Goal: Transaction & Acquisition: Purchase product/service

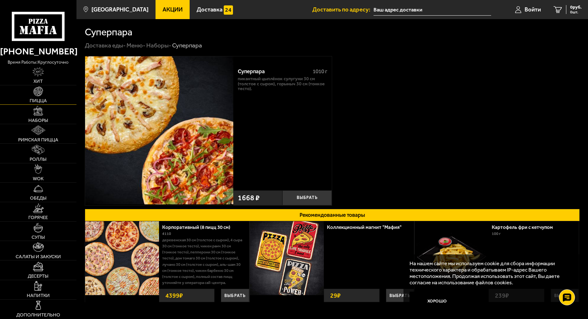
click at [37, 96] on img at bounding box center [38, 92] width 10 height 10
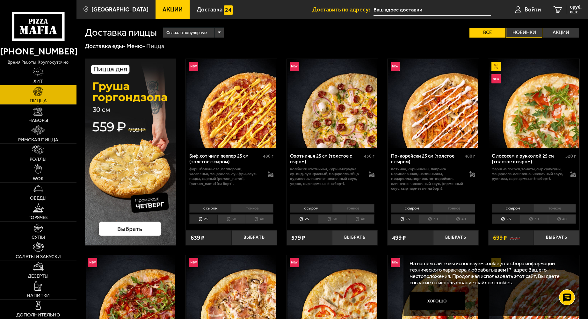
click at [521, 31] on label "Новинки" at bounding box center [524, 33] width 36 height 10
click at [0, 0] on input "Новинки" at bounding box center [0, 0] width 0 height 0
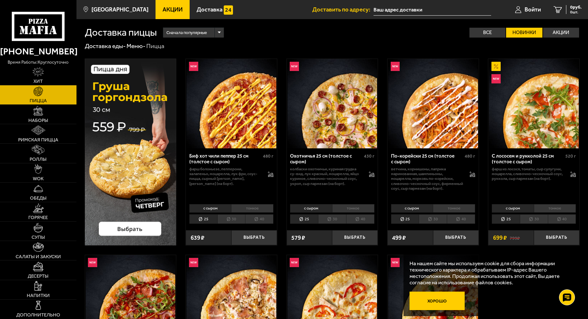
click at [439, 304] on button "Хорошо" at bounding box center [437, 301] width 55 height 18
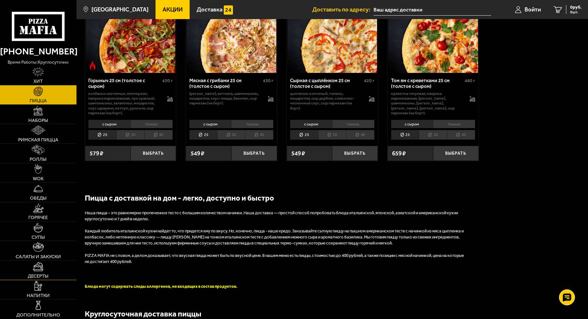
scroll to position [287, 0]
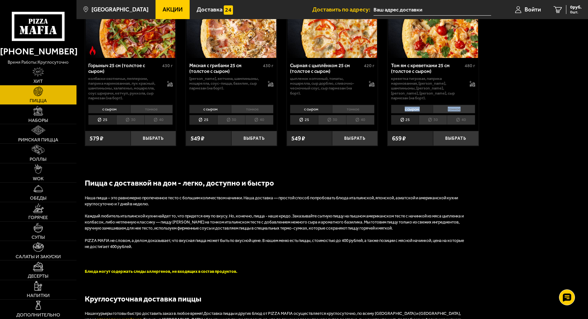
drag, startPoint x: 588, startPoint y: 90, endPoint x: 587, endPoint y: 113, distance: 23.0
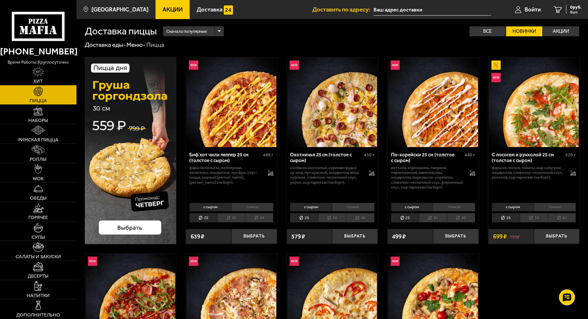
scroll to position [0, 0]
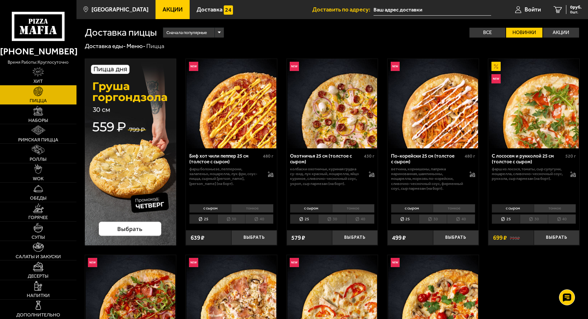
click at [162, 16] on link "Акции" at bounding box center [173, 9] width 34 height 19
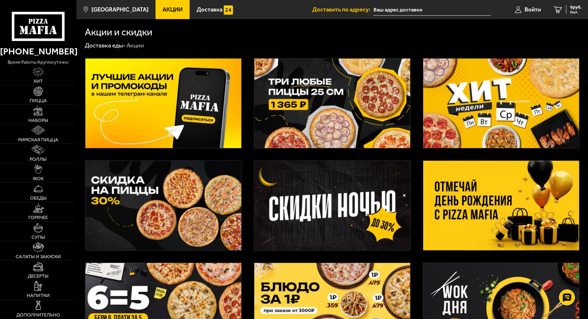
click at [351, 124] on img at bounding box center [332, 104] width 156 height 90
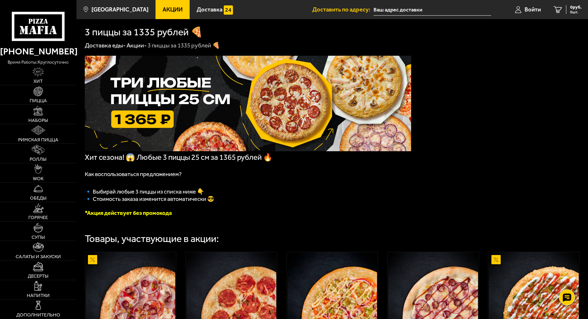
click at [163, 10] on span "Акции" at bounding box center [173, 10] width 20 height 6
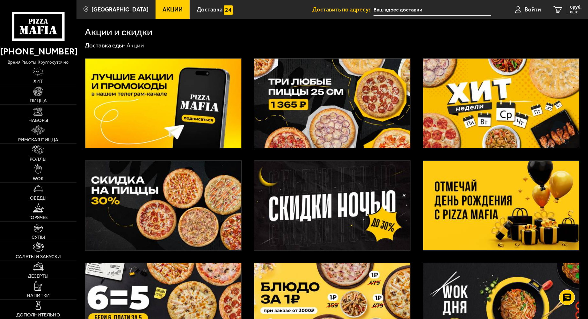
click at [201, 221] on img at bounding box center [163, 206] width 156 height 90
click at [158, 293] on img at bounding box center [163, 308] width 156 height 90
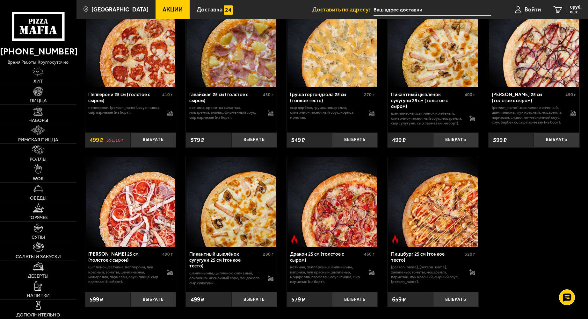
scroll to position [1333, 0]
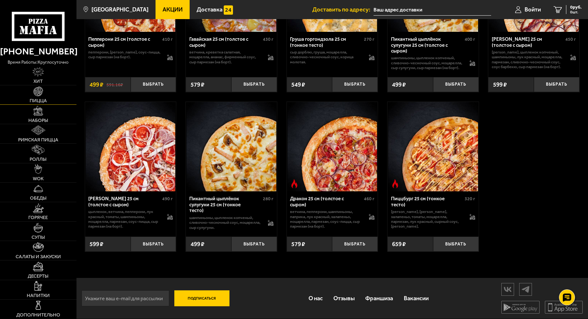
click at [37, 96] on img at bounding box center [38, 92] width 10 height 10
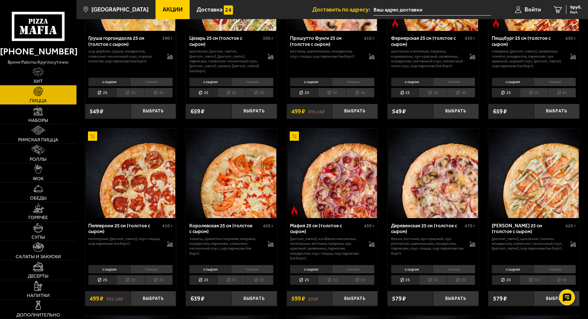
scroll to position [701, 0]
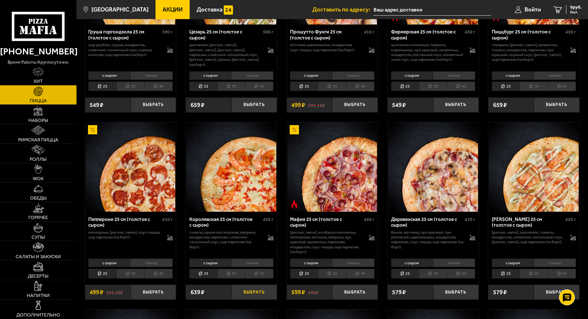
click at [253, 287] on button "Выбрать" at bounding box center [254, 292] width 46 height 15
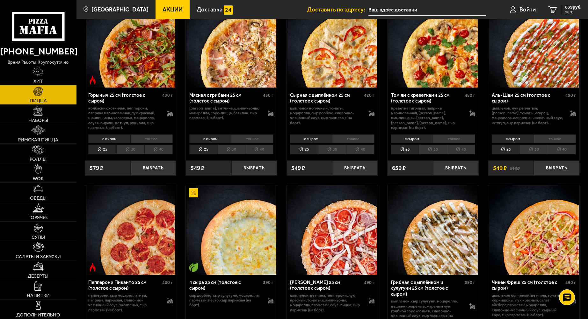
scroll to position [255, 0]
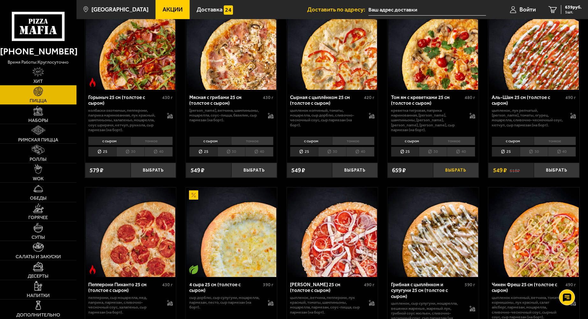
click at [445, 169] on button "Выбрать" at bounding box center [456, 170] width 46 height 15
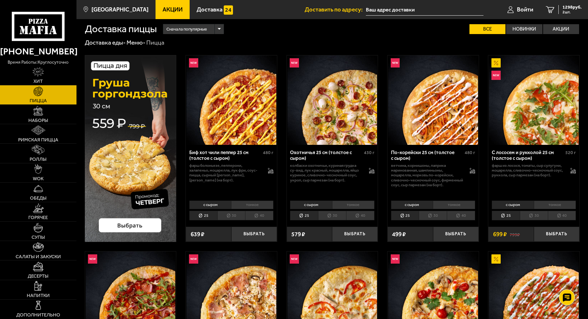
scroll to position [0, 0]
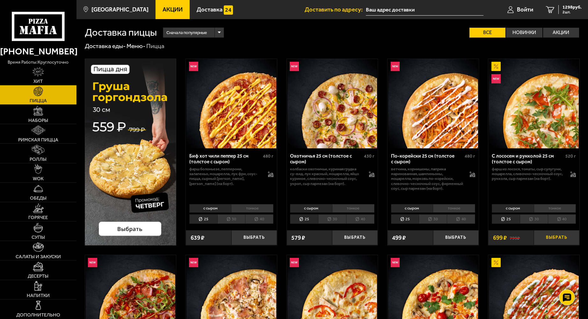
click at [560, 236] on button "Выбрать" at bounding box center [557, 237] width 46 height 15
click at [570, 6] on span "1997 руб." at bounding box center [572, 7] width 19 height 4
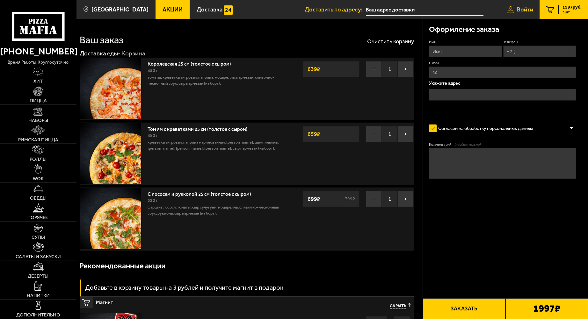
click at [523, 9] on span "Войти" at bounding box center [525, 10] width 16 height 6
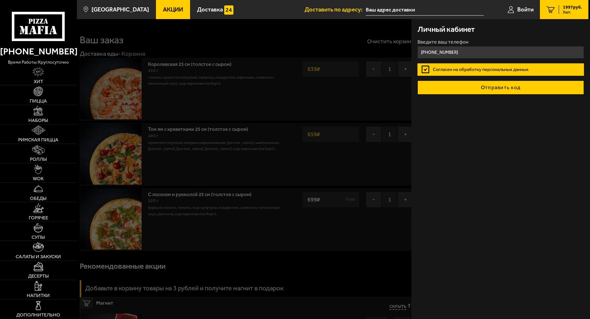
type input "[PHONE_NUMBER]"
click at [518, 87] on button "Отправить код" at bounding box center [500, 88] width 166 height 14
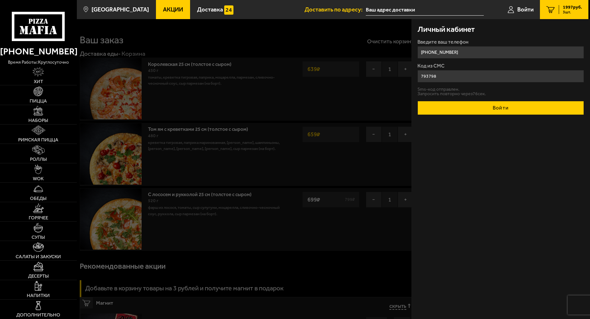
type input "793798"
click at [508, 112] on button "Войти" at bounding box center [500, 108] width 166 height 14
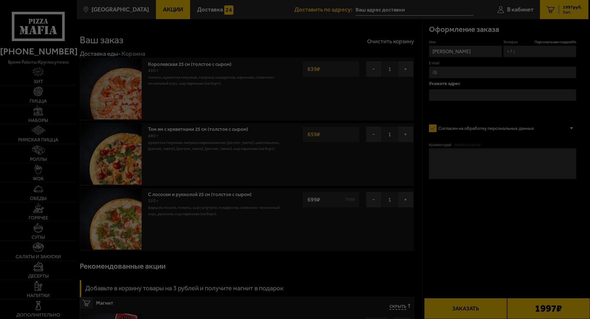
type input "[PHONE_NUMBER]"
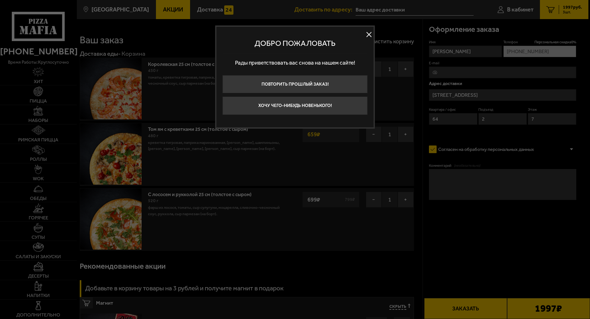
type input "[STREET_ADDRESS]"
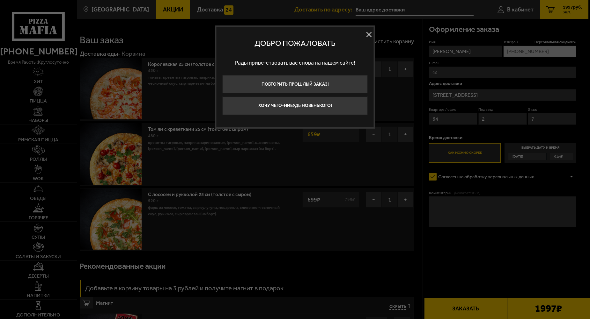
click at [369, 34] on button at bounding box center [369, 35] width 10 height 10
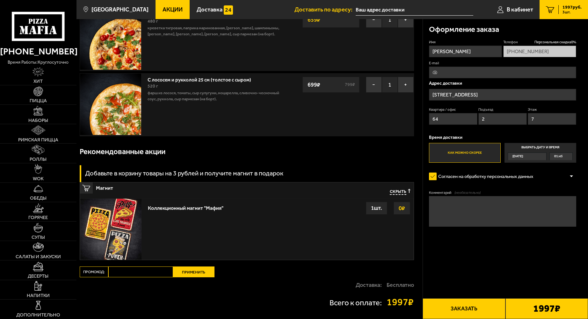
scroll to position [127, 0]
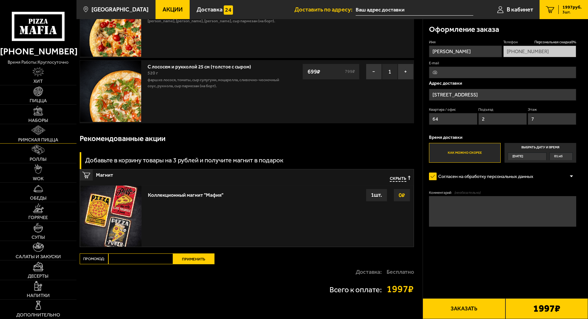
click at [41, 138] on span "Римская пицца" at bounding box center [38, 140] width 40 height 5
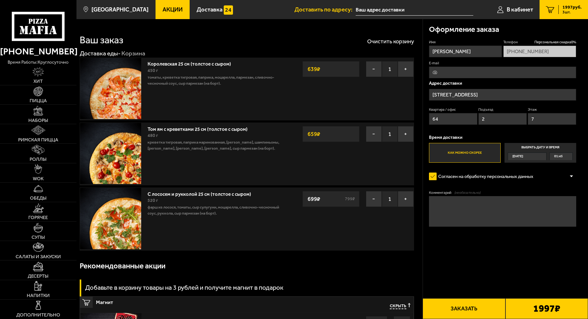
scroll to position [0, 0]
type input "[STREET_ADDRESS]"
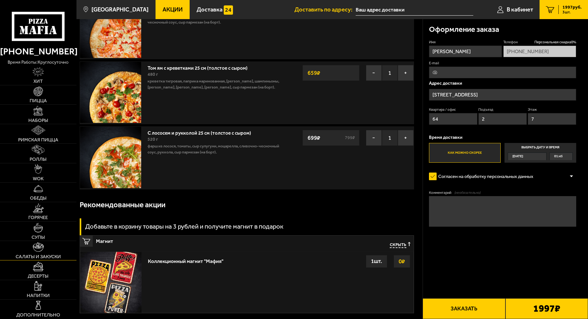
scroll to position [44, 0]
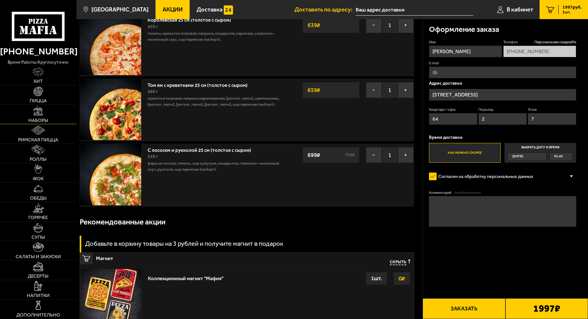
click at [37, 117] on link "Наборы" at bounding box center [38, 114] width 76 height 19
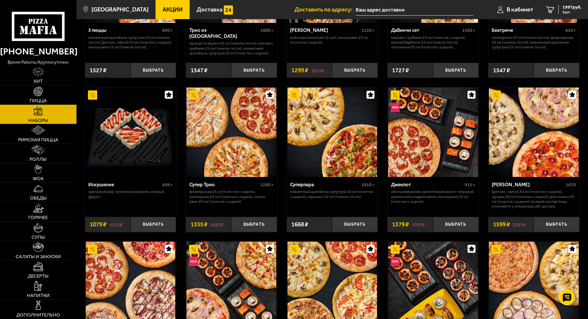
scroll to position [319, 0]
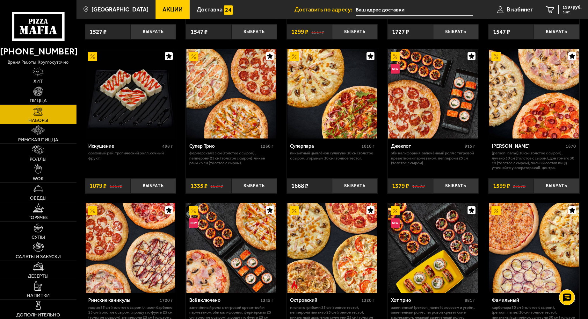
click at [347, 114] on img at bounding box center [332, 94] width 90 height 90
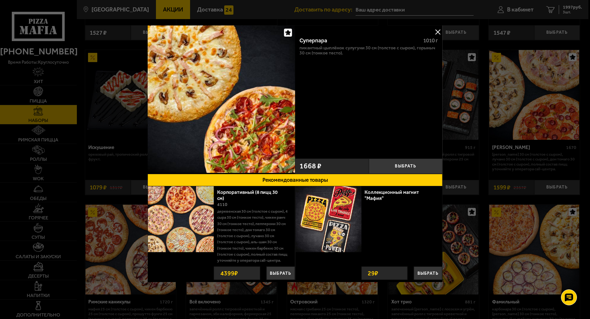
click at [439, 32] on button at bounding box center [438, 32] width 10 height 10
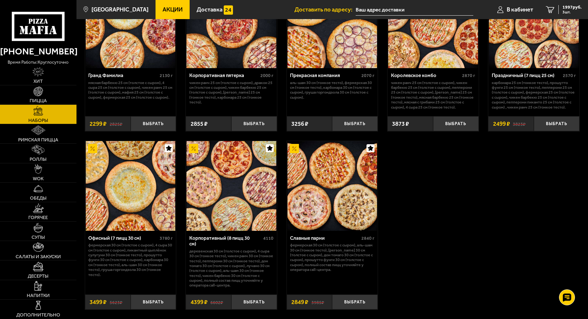
scroll to position [920, 0]
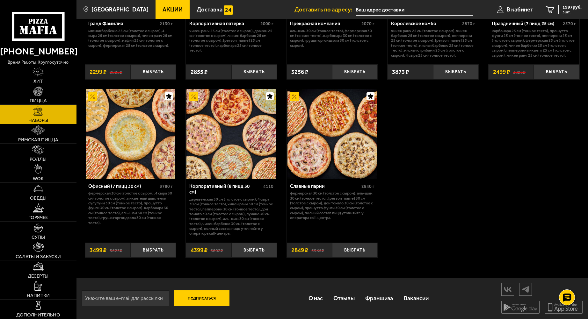
click at [40, 71] on img at bounding box center [38, 72] width 11 height 10
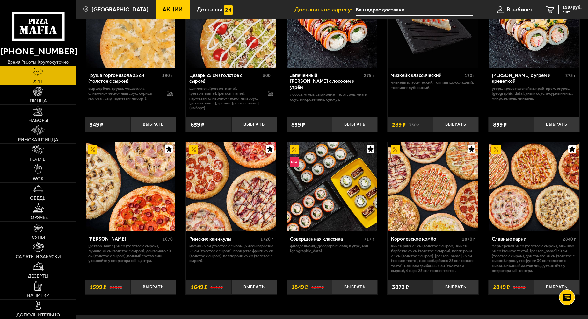
scroll to position [255, 0]
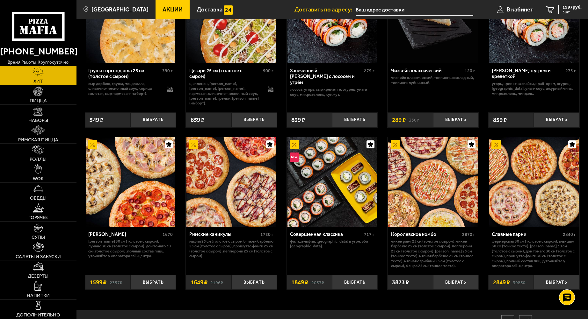
click at [34, 112] on img at bounding box center [38, 111] width 10 height 10
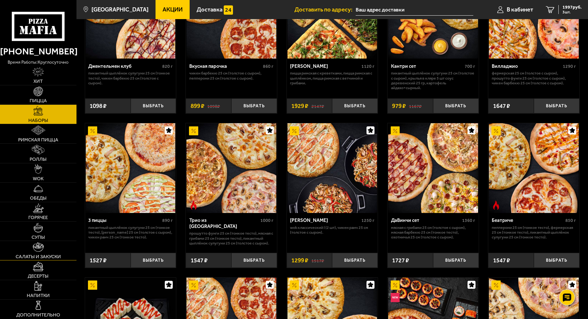
scroll to position [96, 0]
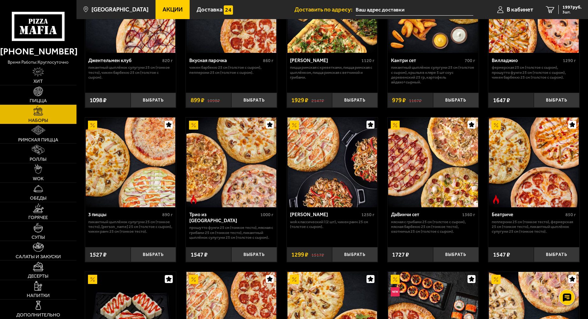
click at [168, 9] on span "Акции" at bounding box center [173, 10] width 20 height 6
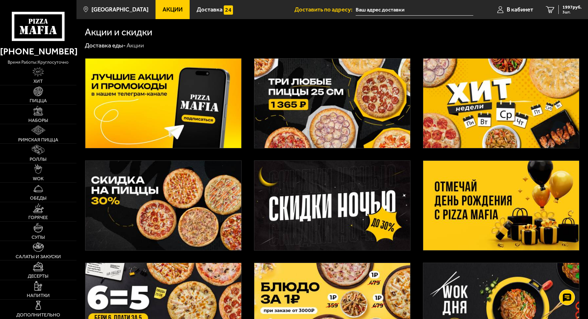
click at [348, 199] on img at bounding box center [332, 206] width 156 height 90
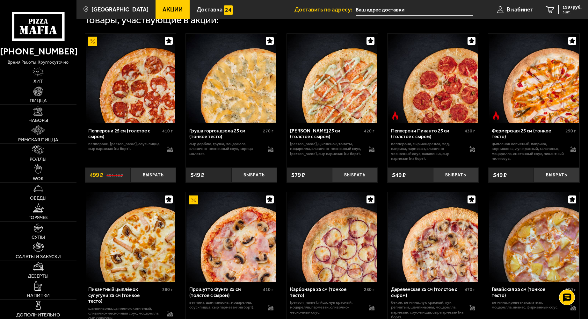
scroll to position [255, 0]
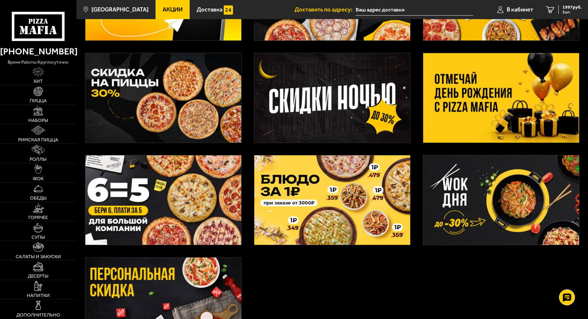
scroll to position [127, 0]
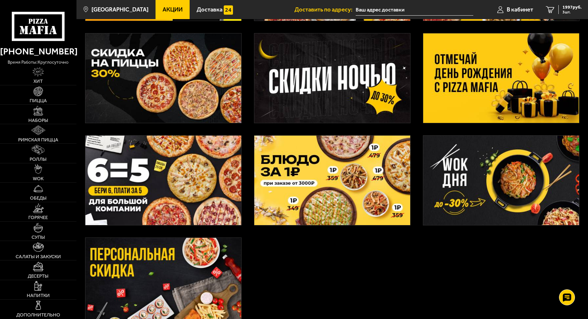
click at [346, 190] on img at bounding box center [332, 181] width 156 height 90
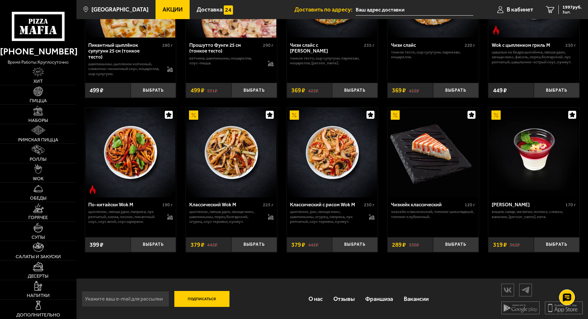
scroll to position [334, 0]
